Goal: Task Accomplishment & Management: Use online tool/utility

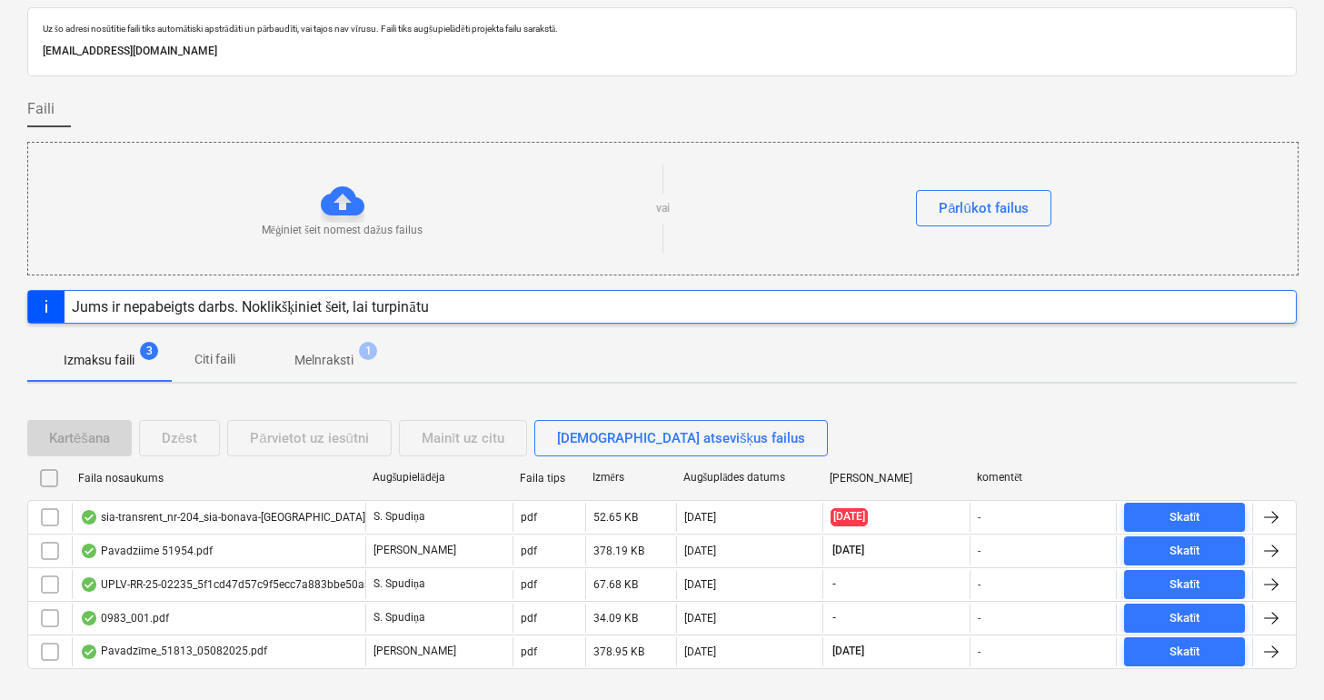
scroll to position [91, 0]
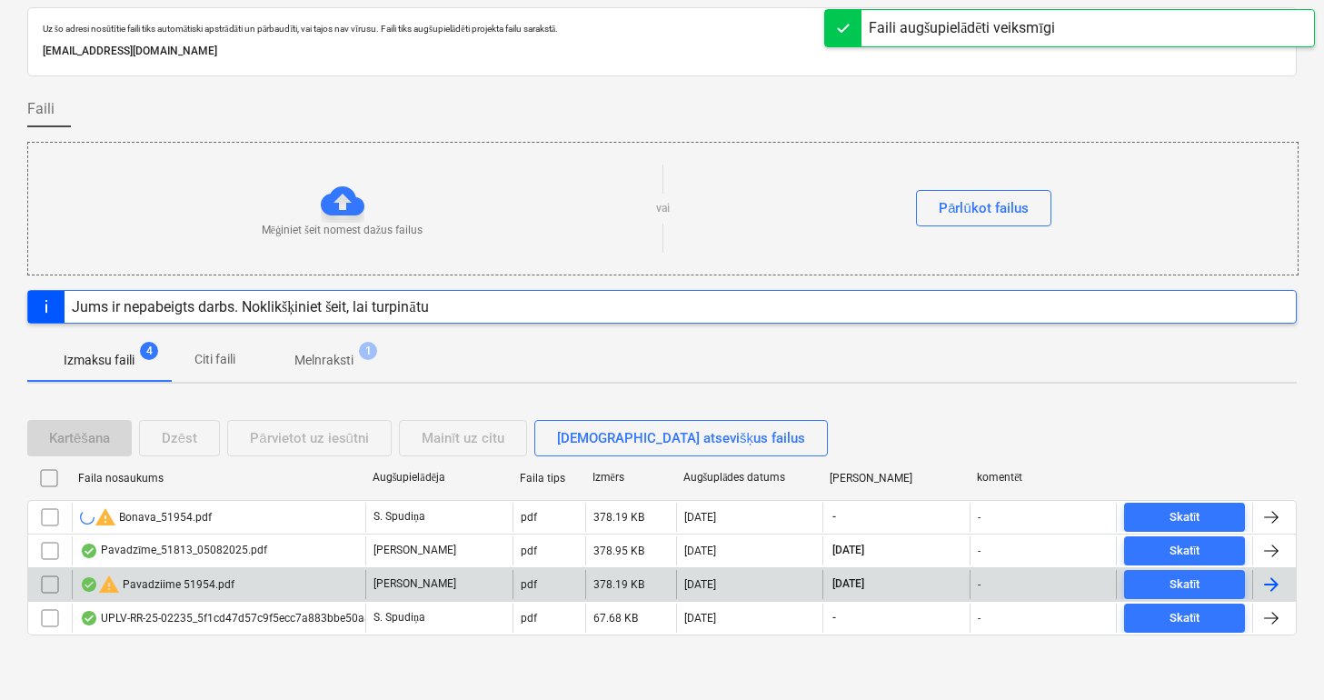
click at [134, 585] on div "warning Pavadziime 51954.pdf" at bounding box center [157, 585] width 155 height 22
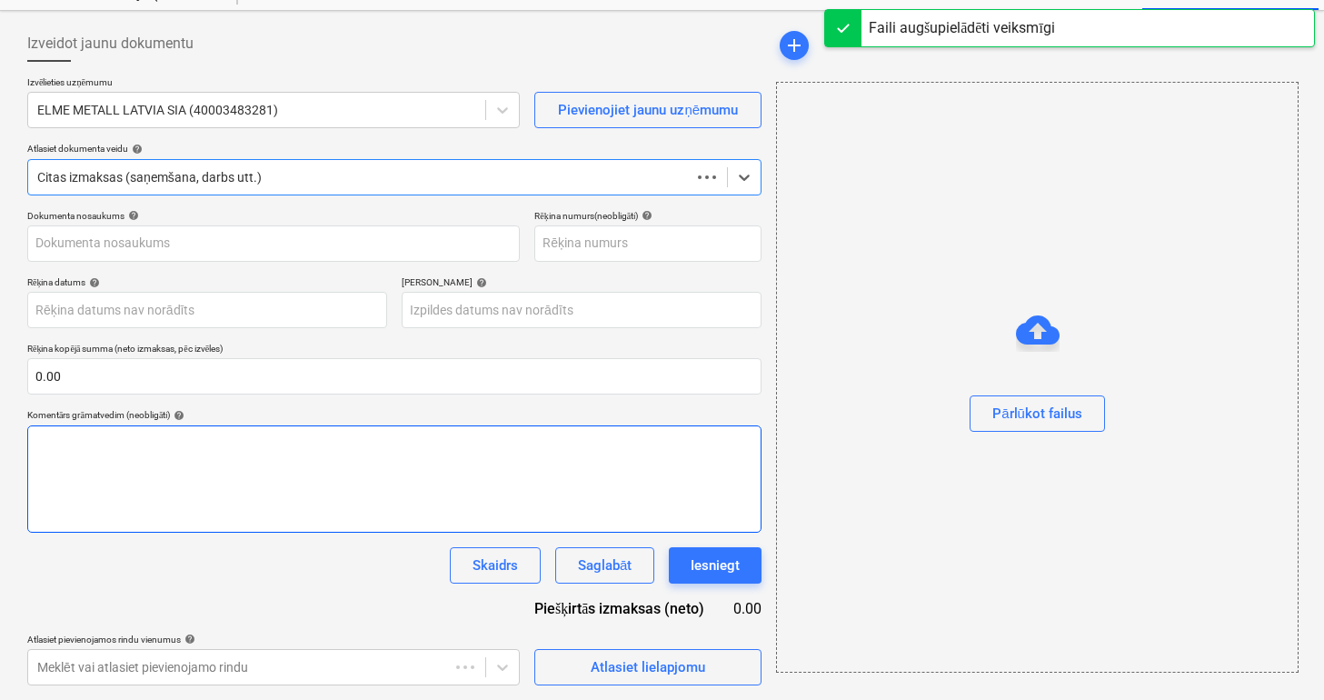
scroll to position [73, 0]
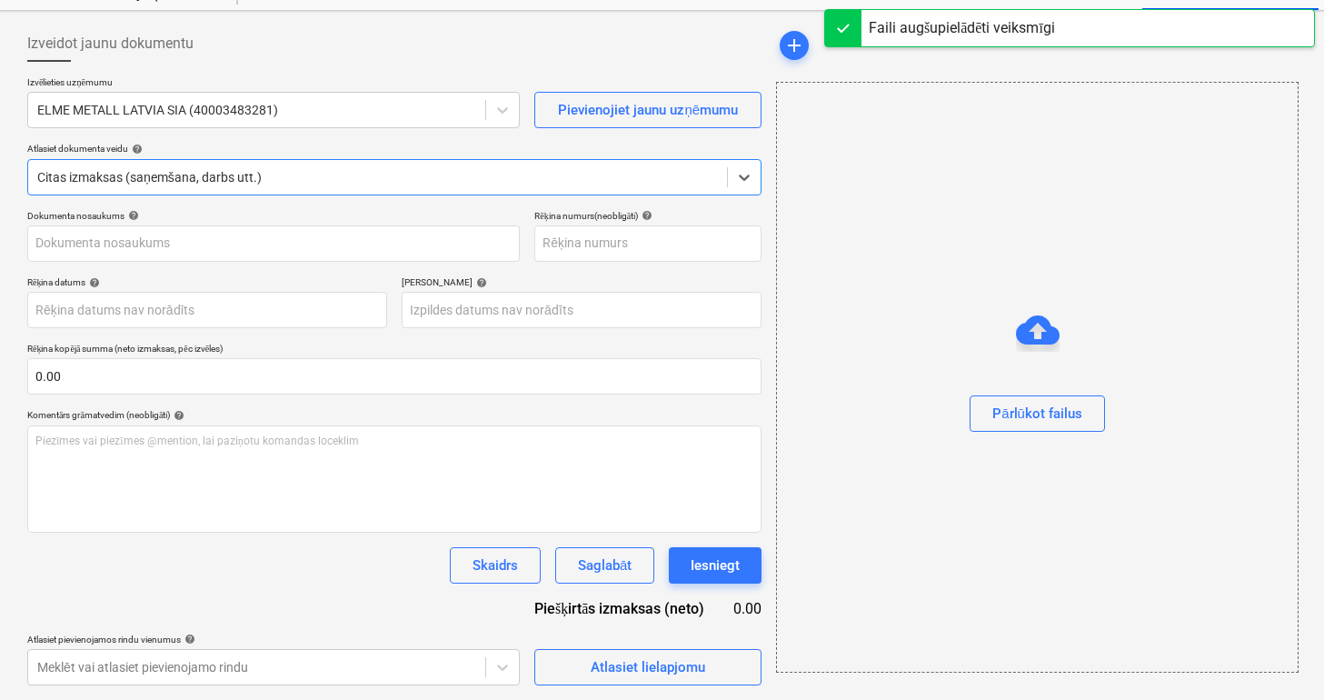
type input "51954"
type input "[DATE]"
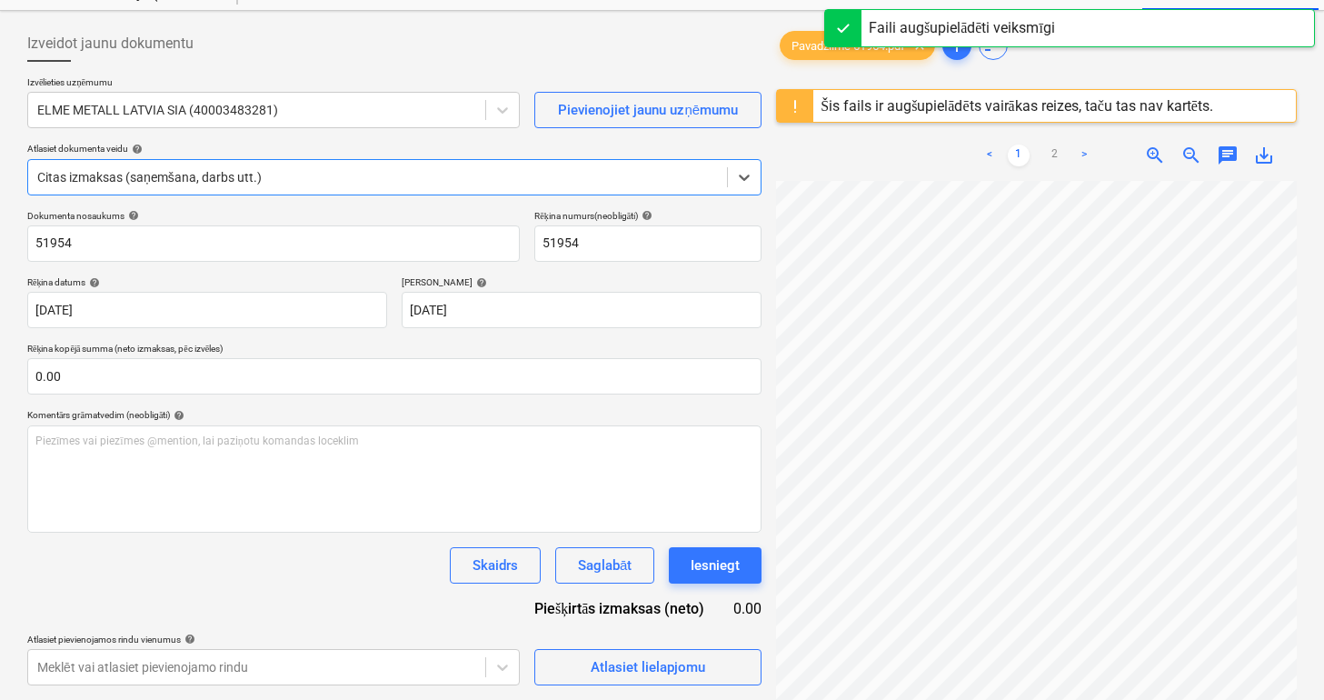
scroll to position [364, 0]
